Goal: Task Accomplishment & Management: Manage account settings

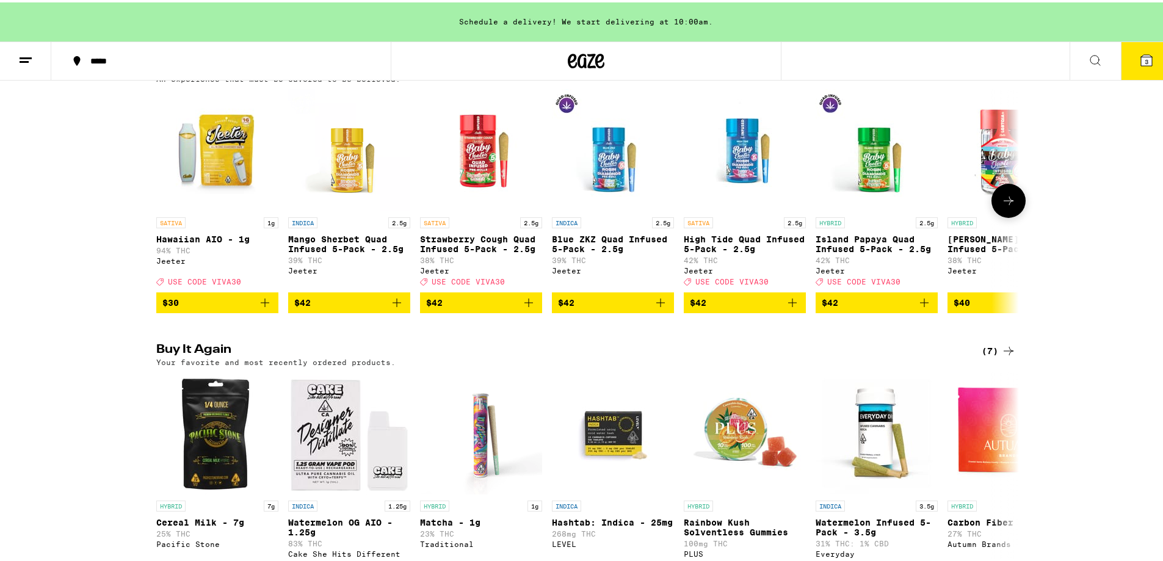
scroll to position [713, 0]
click at [589, 58] on icon at bounding box center [586, 59] width 37 height 22
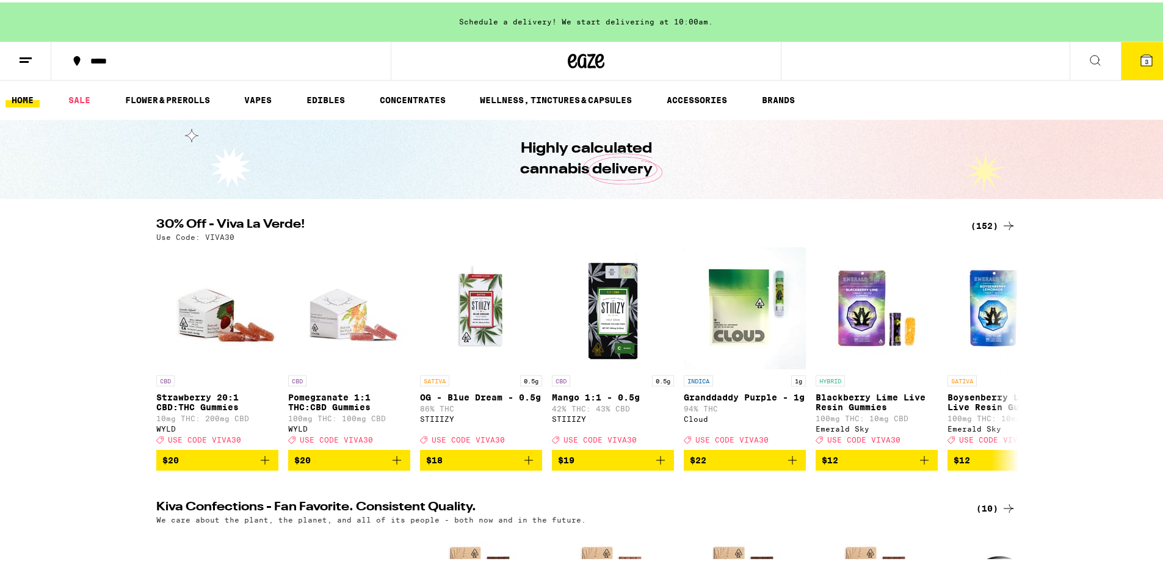
click at [12, 59] on button at bounding box center [25, 59] width 51 height 38
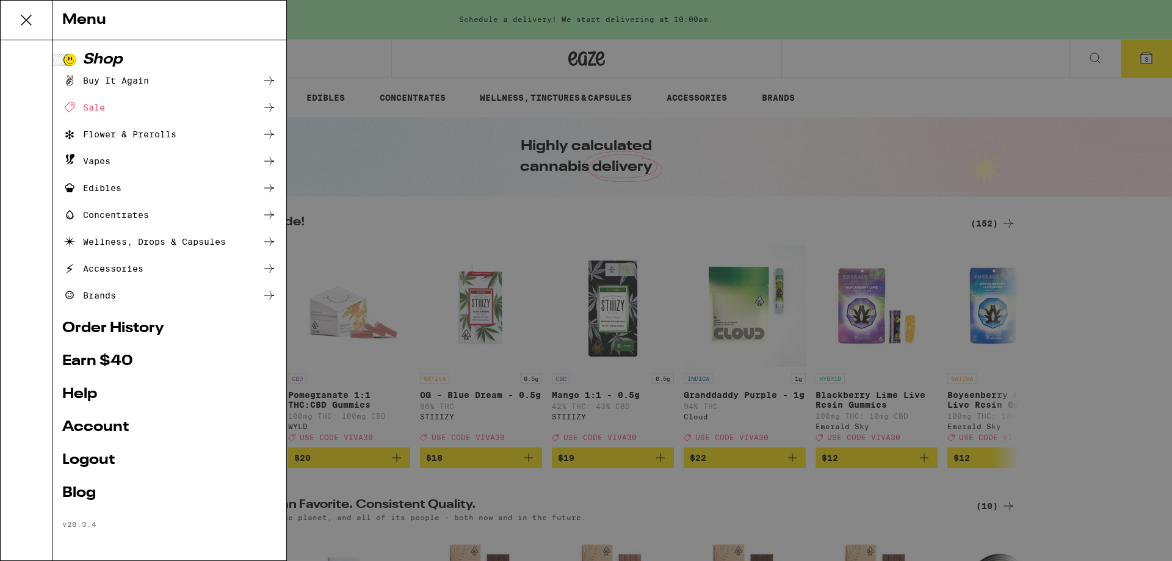
click at [89, 429] on link "Account" at bounding box center [169, 427] width 214 height 15
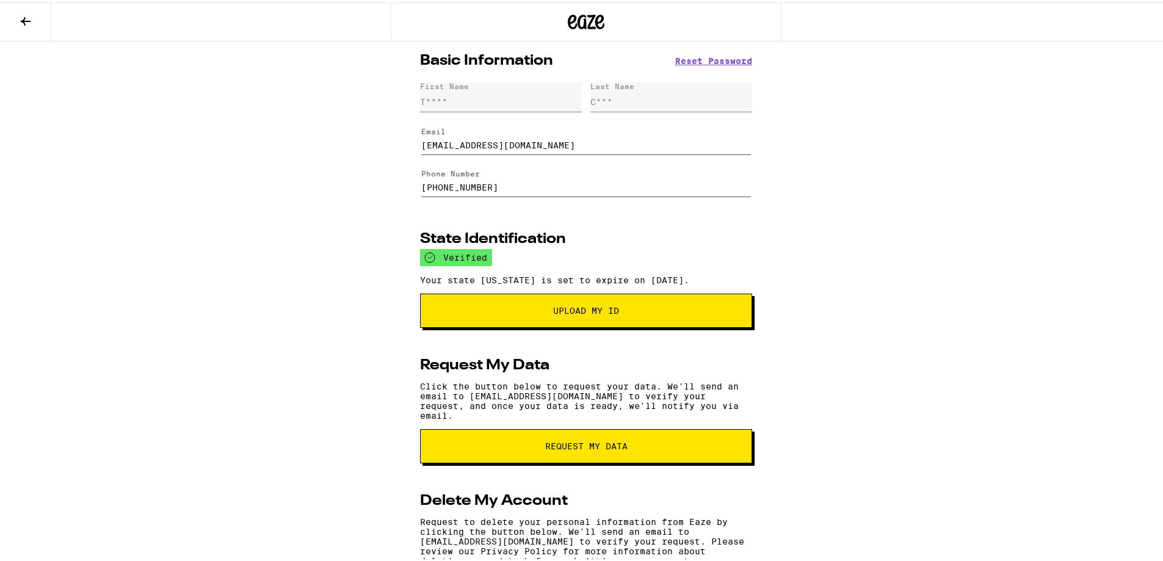
scroll to position [81, 0]
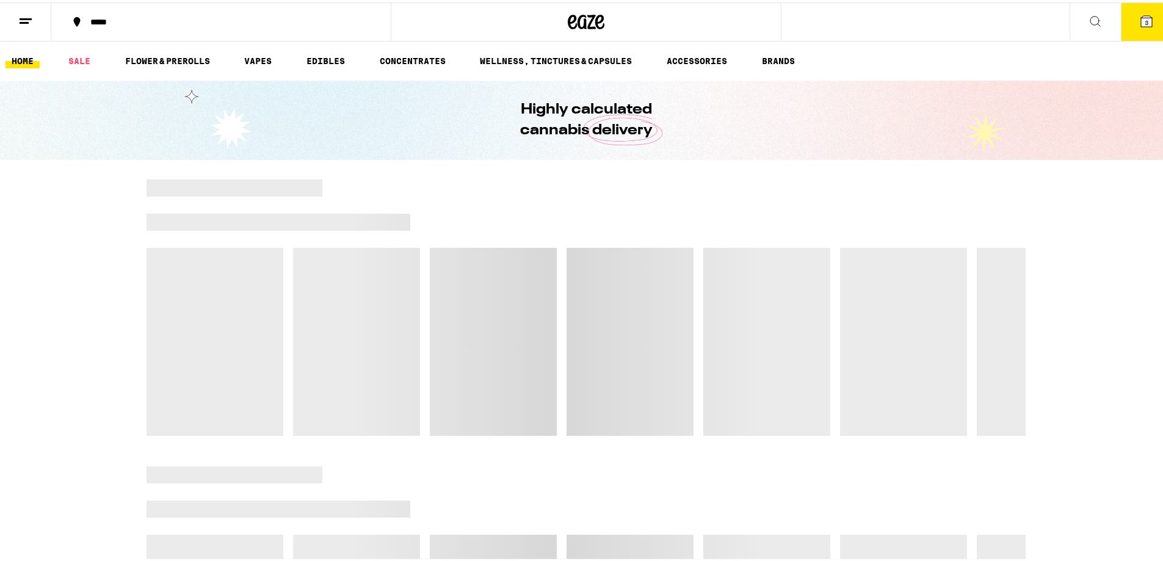
click at [28, 16] on line at bounding box center [26, 16] width 12 height 0
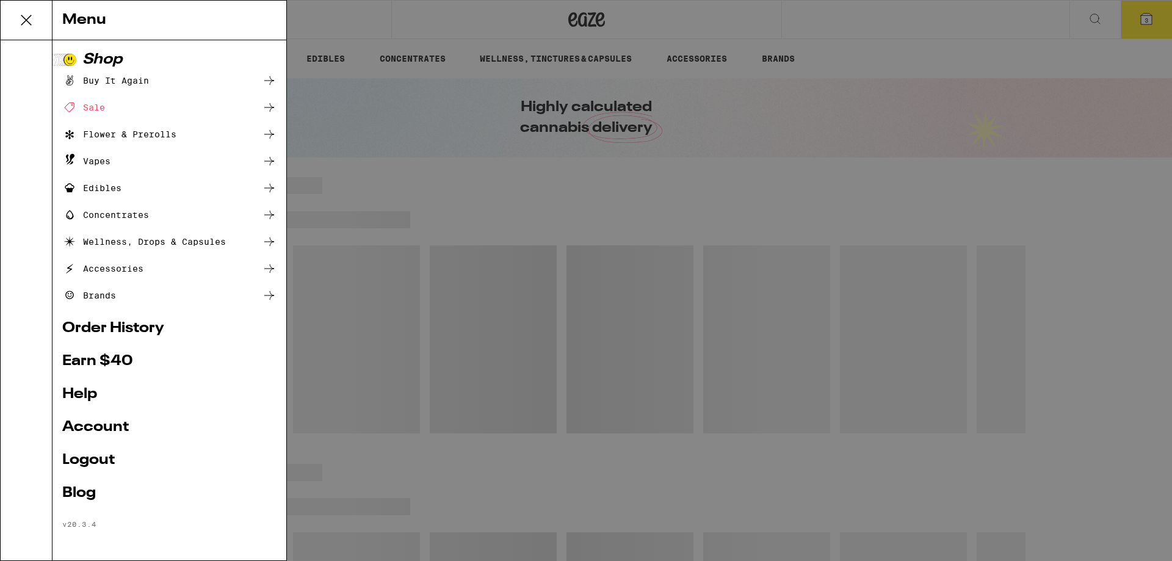
click at [116, 332] on link "Order History" at bounding box center [169, 328] width 214 height 15
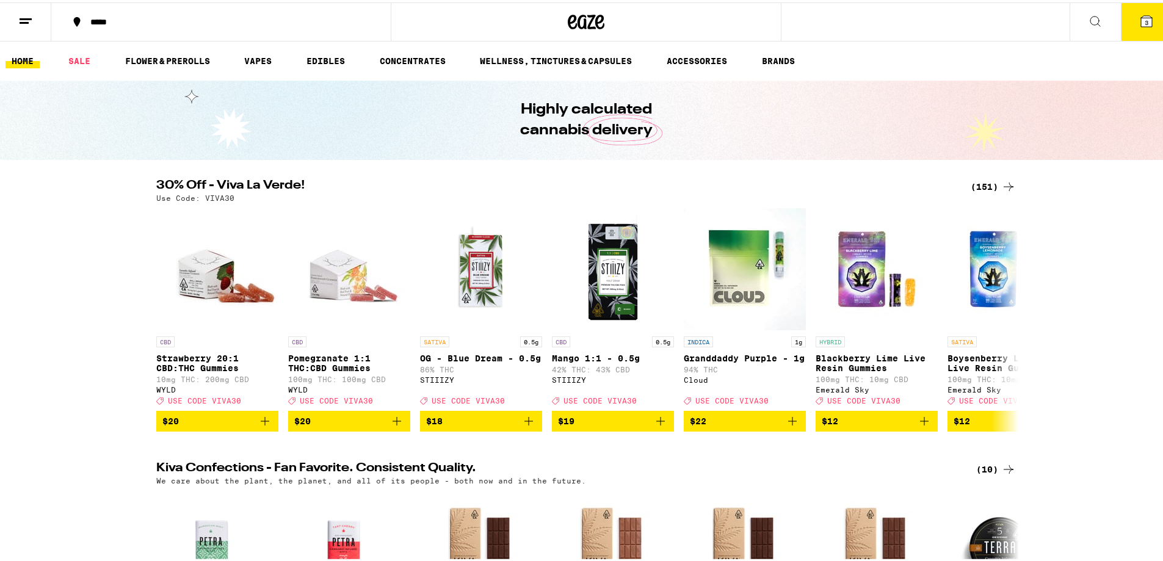
click at [32, 20] on icon at bounding box center [25, 19] width 15 height 15
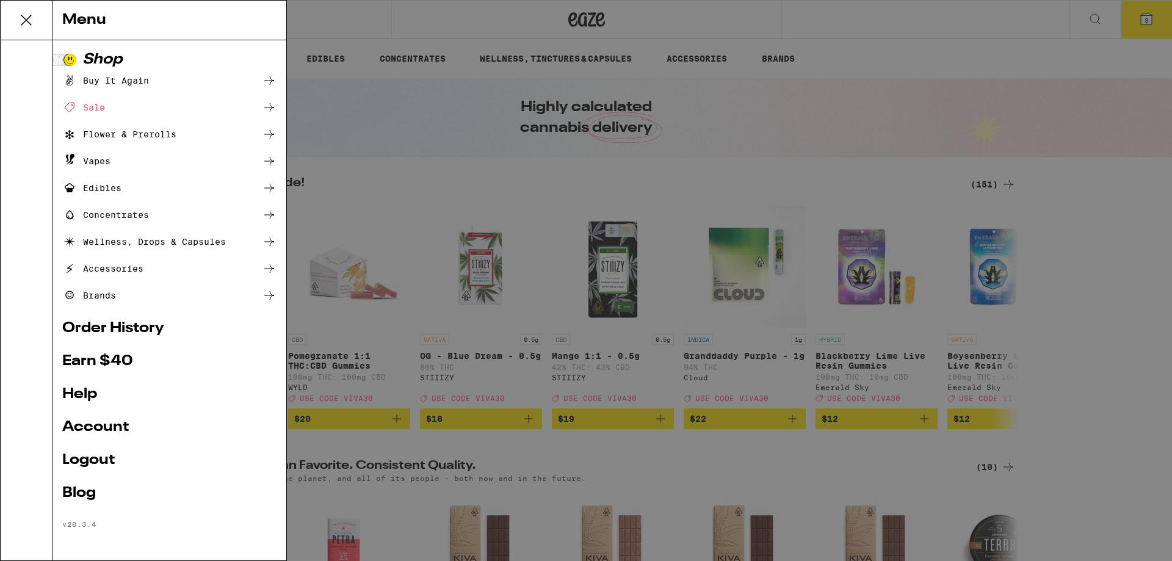
click at [107, 359] on link "Earn $ 40" at bounding box center [169, 361] width 214 height 15
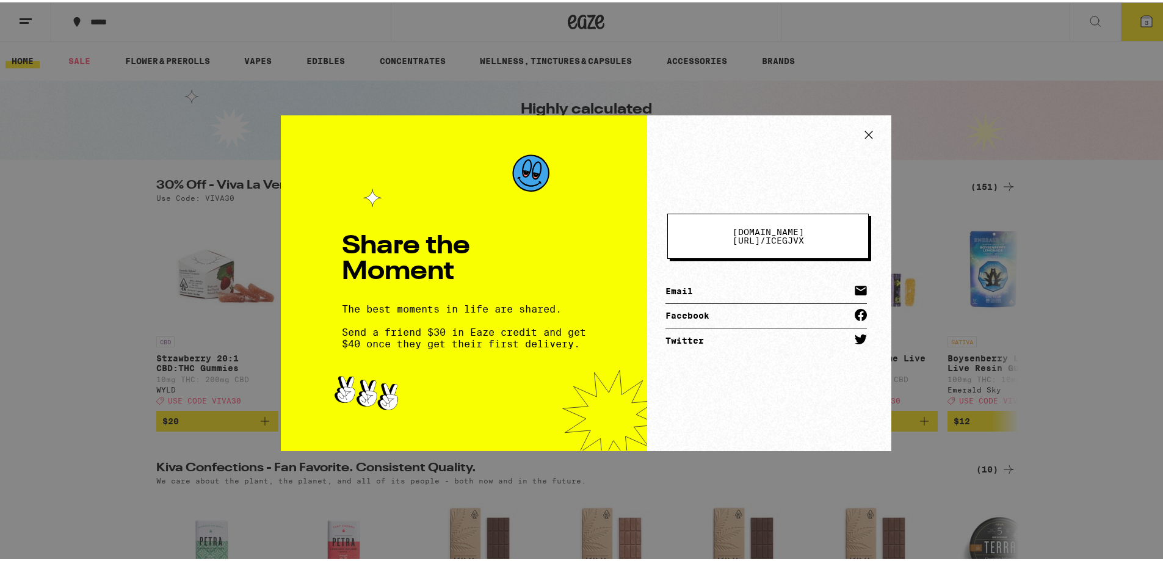
click at [868, 132] on icon at bounding box center [869, 132] width 18 height 18
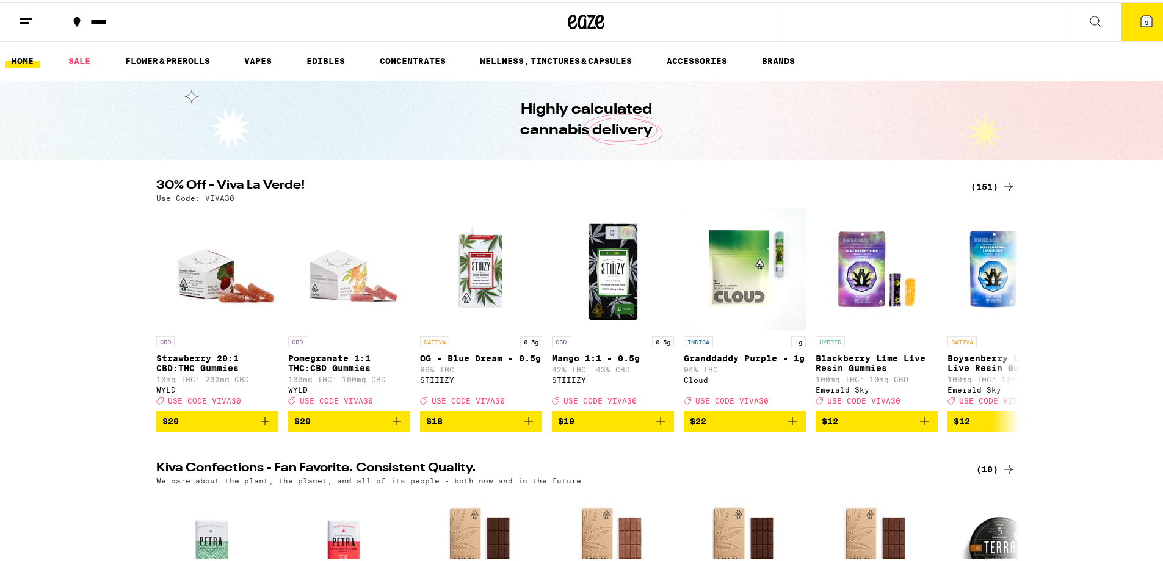
click at [1142, 17] on icon at bounding box center [1146, 18] width 11 height 11
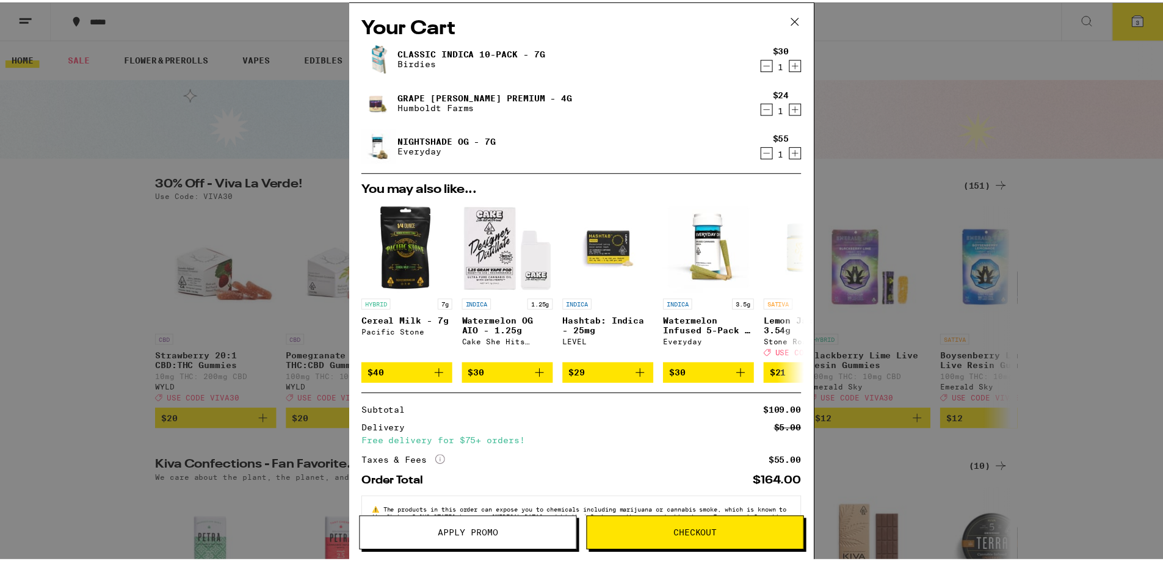
scroll to position [46, 0]
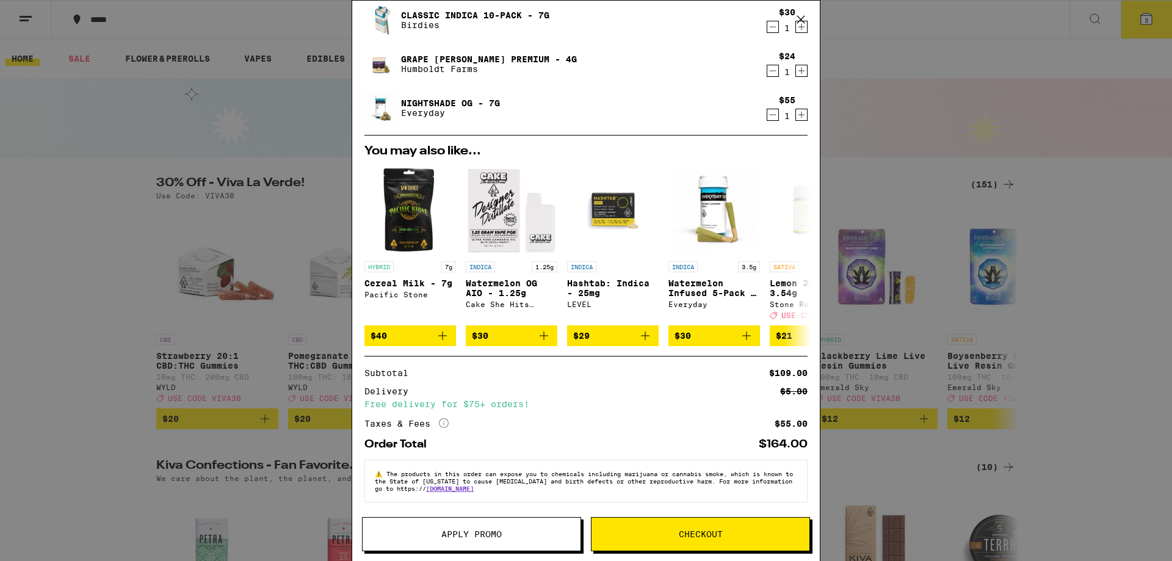
click at [800, 12] on icon at bounding box center [801, 19] width 18 height 18
